Goal: Check status: Check status

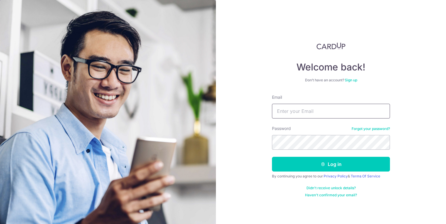
click at [300, 113] on input "Email" at bounding box center [331, 111] width 118 height 15
type input "[PERSON_NAME][EMAIL_ADDRESS][DOMAIN_NAME]"
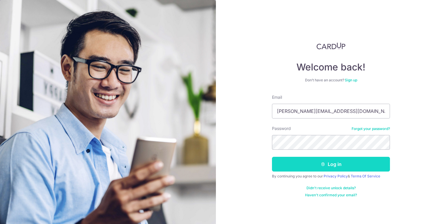
click at [353, 159] on button "Log in" at bounding box center [331, 164] width 118 height 15
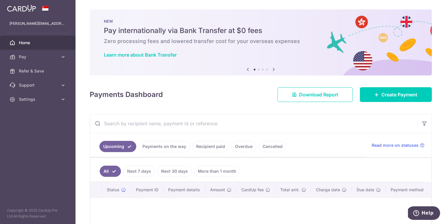
click at [212, 149] on link "Recipient paid" at bounding box center [210, 146] width 37 height 11
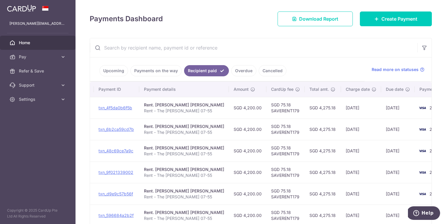
scroll to position [76, 0]
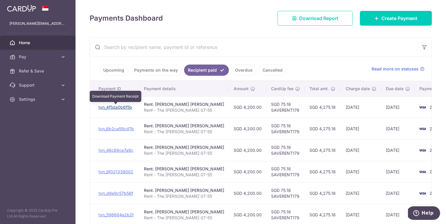
click at [118, 107] on link "txn_4f5da0b6f5b" at bounding box center [115, 107] width 34 height 5
click at [165, 109] on p "Rent - The Minton 07-55" at bounding box center [184, 110] width 80 height 6
click at [173, 104] on div "Rent. Edwin Ho Woon Leong" at bounding box center [184, 104] width 80 height 6
click at [310, 109] on td "SGD 4,275.18" at bounding box center [322, 107] width 36 height 22
click at [271, 108] on td "SGD 75.18 SAVERENT179" at bounding box center [285, 107] width 38 height 22
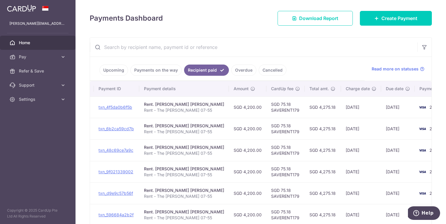
click at [178, 105] on div "Rent. Edwin Ho Woon Leong" at bounding box center [184, 104] width 80 height 6
click at [116, 107] on link "txn_4f5da0b6f5b" at bounding box center [115, 107] width 34 height 5
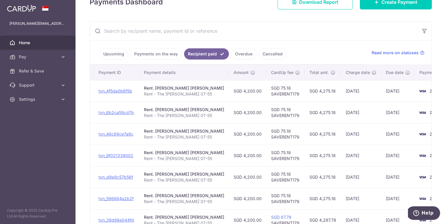
scroll to position [0, 0]
